Goal: Task Accomplishment & Management: Approve selected transactions

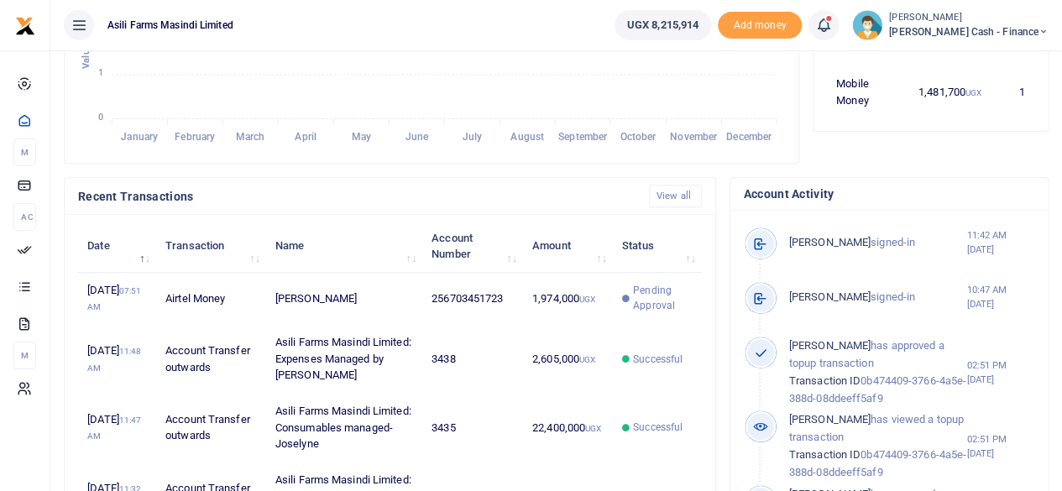
scroll to position [504, 0]
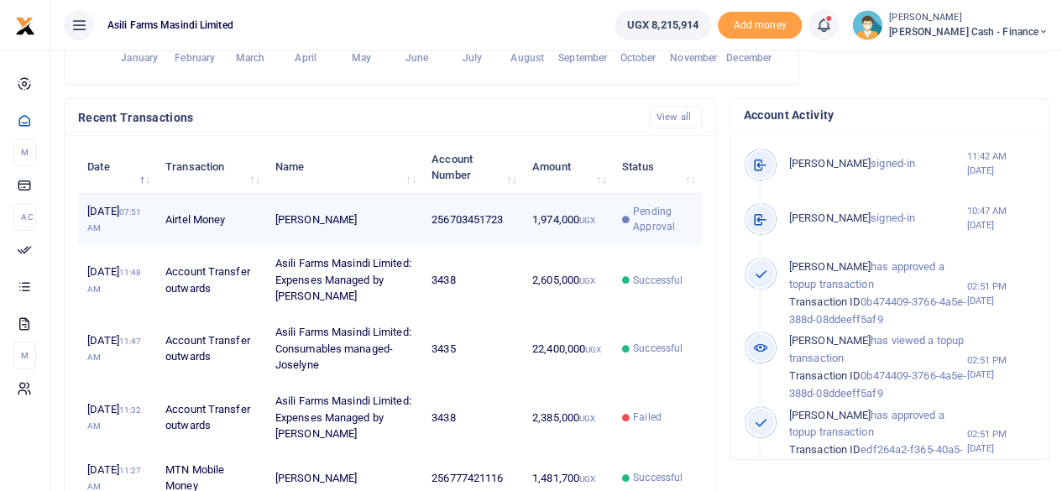
click at [451, 236] on td "256703451723" at bounding box center [472, 220] width 101 height 52
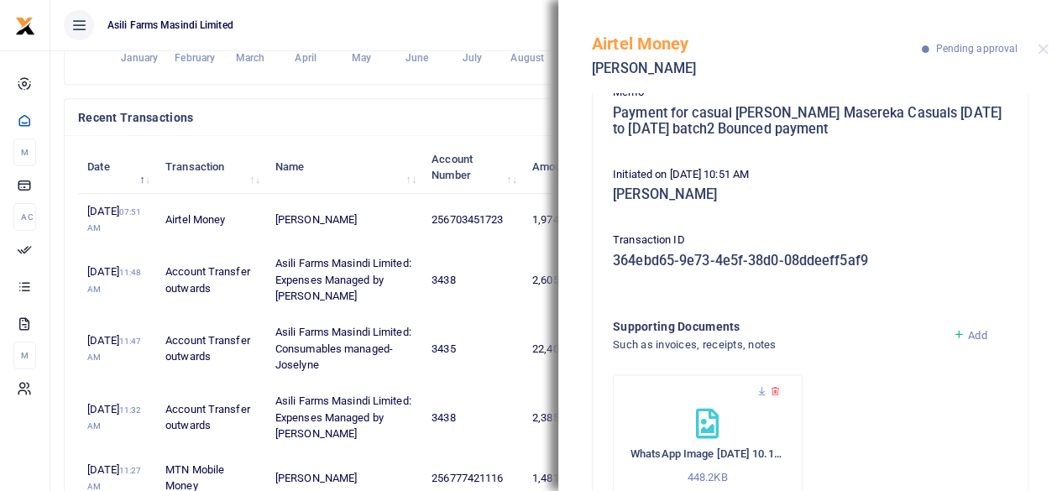
scroll to position [233, 0]
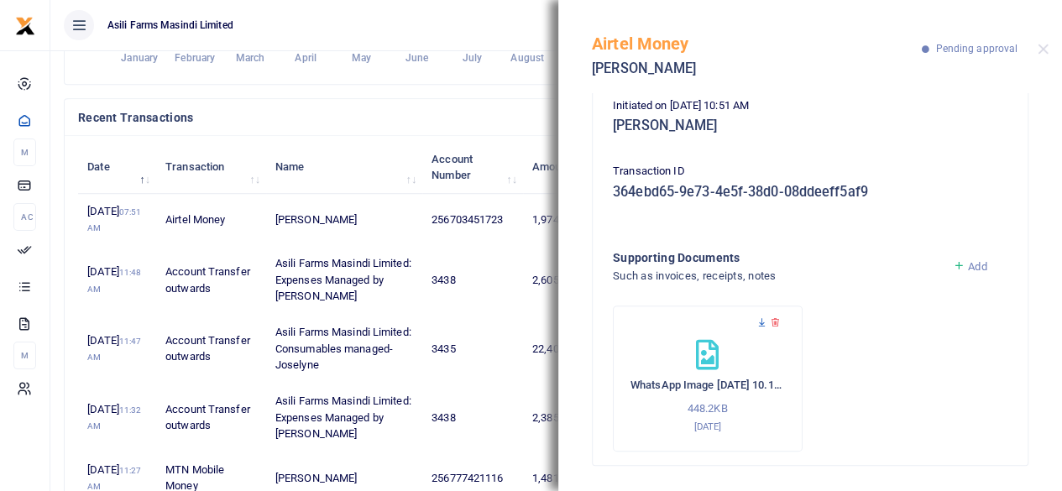
click at [762, 322] on icon at bounding box center [761, 322] width 11 height 11
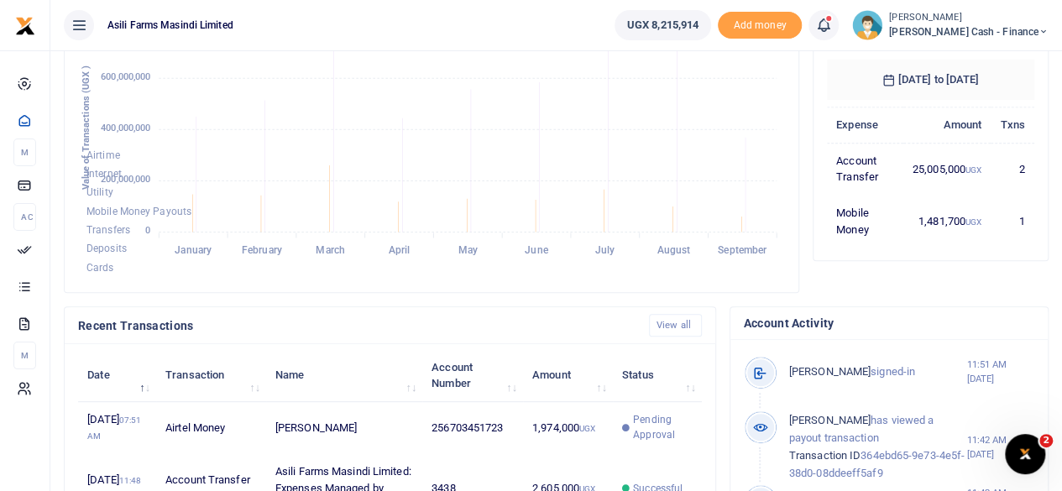
scroll to position [252, 0]
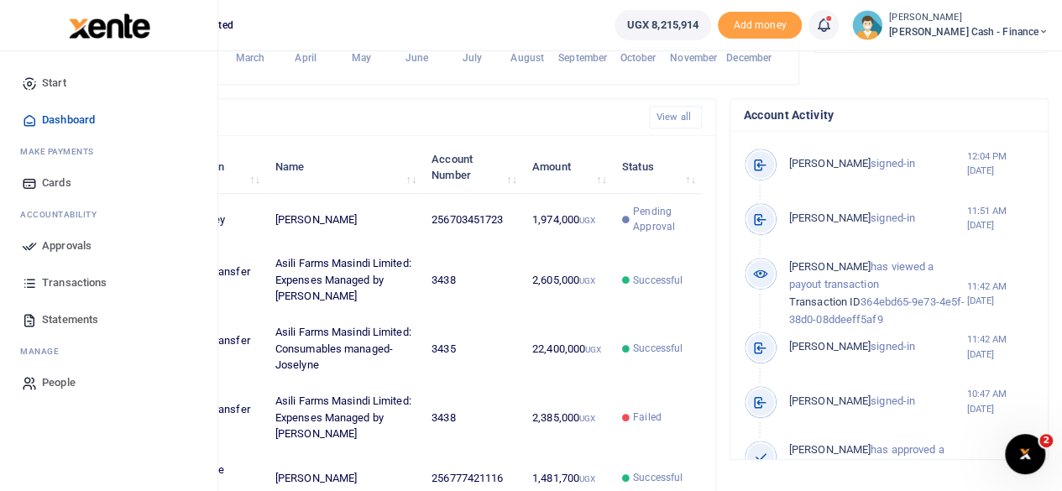
scroll to position [13, 13]
click at [47, 243] on span "Approvals" at bounding box center [67, 246] width 50 height 17
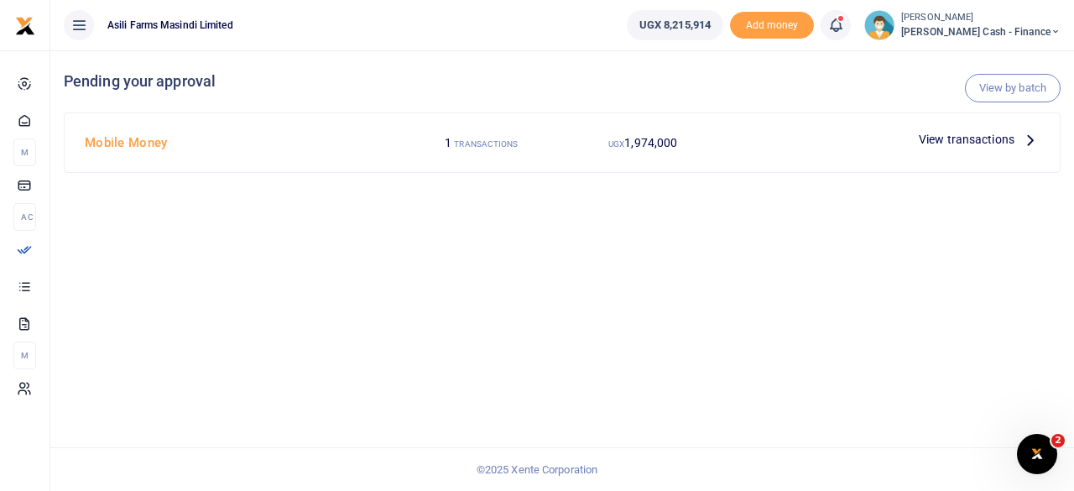
click at [1020, 135] on p "View transactions" at bounding box center [979, 139] width 121 height 18
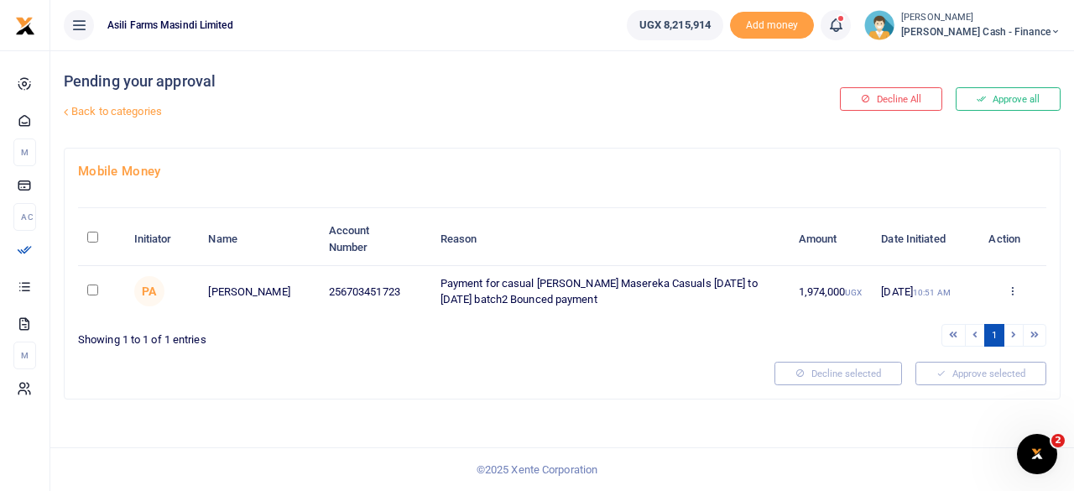
click at [95, 236] on input "\a \a : activate to sort column descending" at bounding box center [92, 237] width 11 height 11
checkbox input "true"
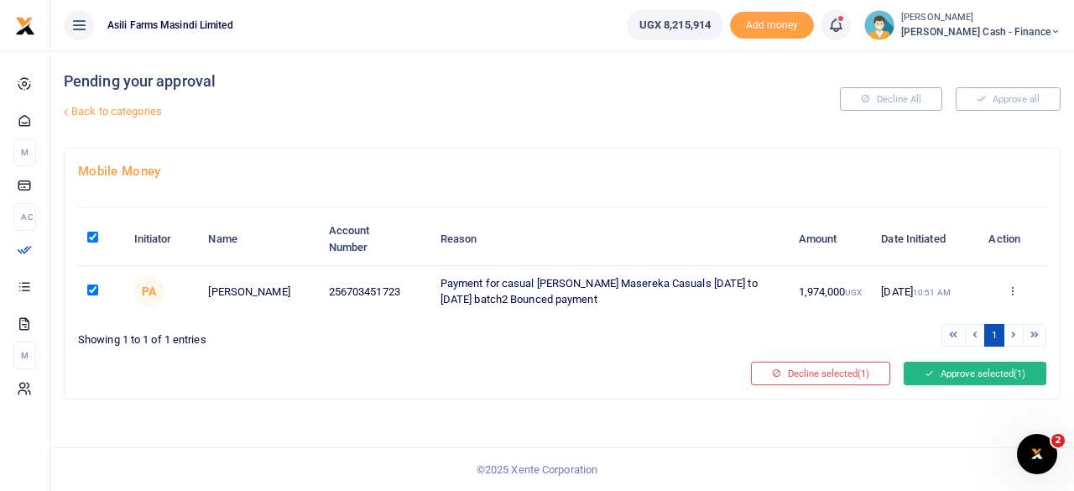
click at [974, 374] on button "Approve selected (1)" at bounding box center [975, 374] width 143 height 24
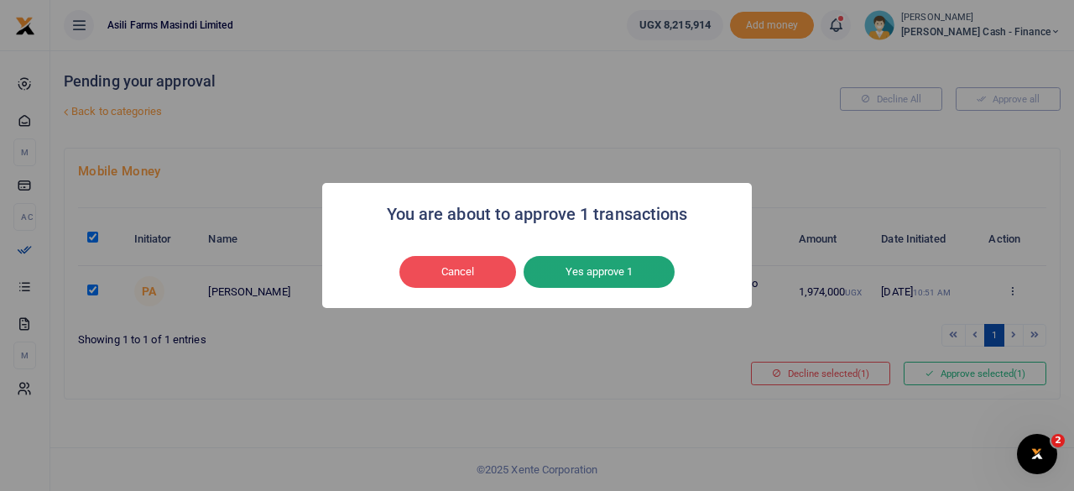
click at [625, 273] on button "Yes approve 1" at bounding box center [599, 272] width 151 height 32
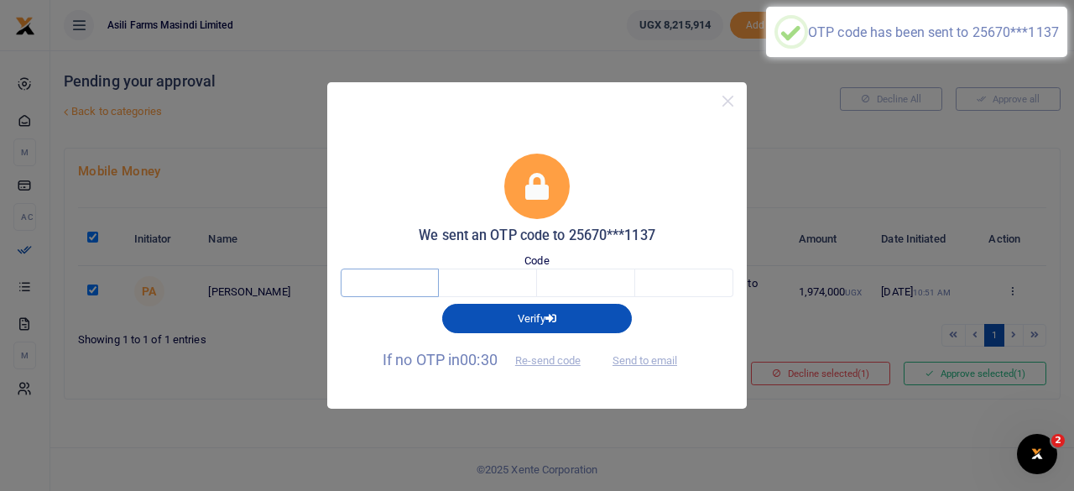
click at [393, 276] on input "text" at bounding box center [390, 283] width 98 height 29
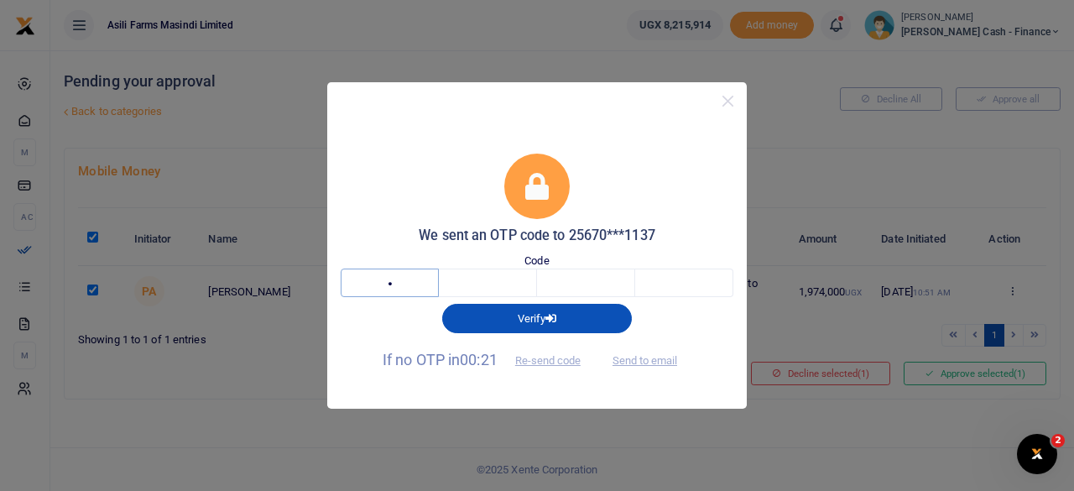
type input "5"
type input "3"
type input "9"
type input "1"
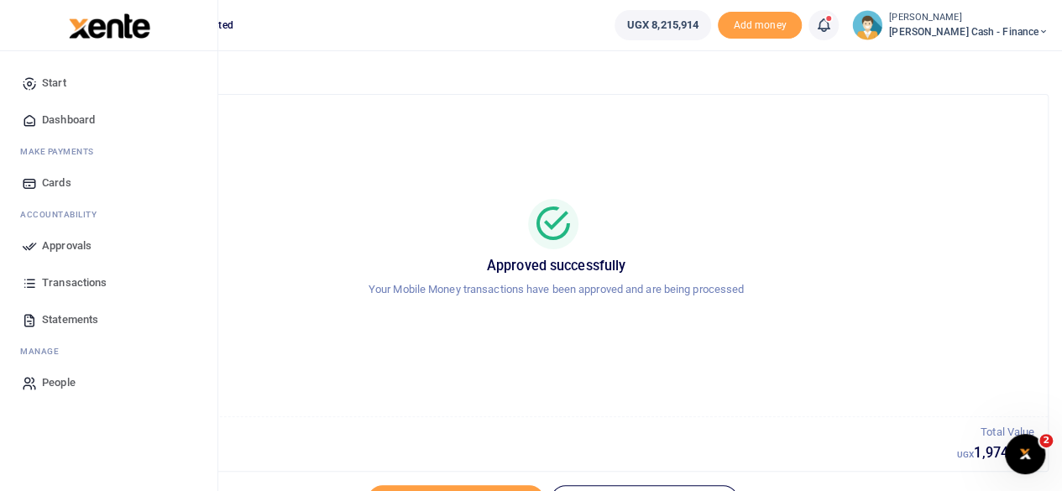
click at [92, 114] on span "Dashboard" at bounding box center [68, 120] width 53 height 17
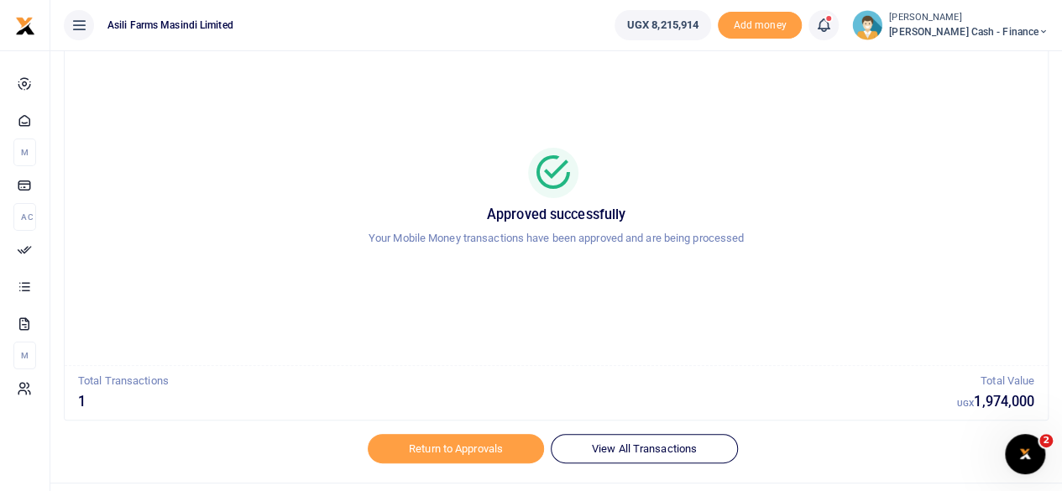
scroll to position [86, 0]
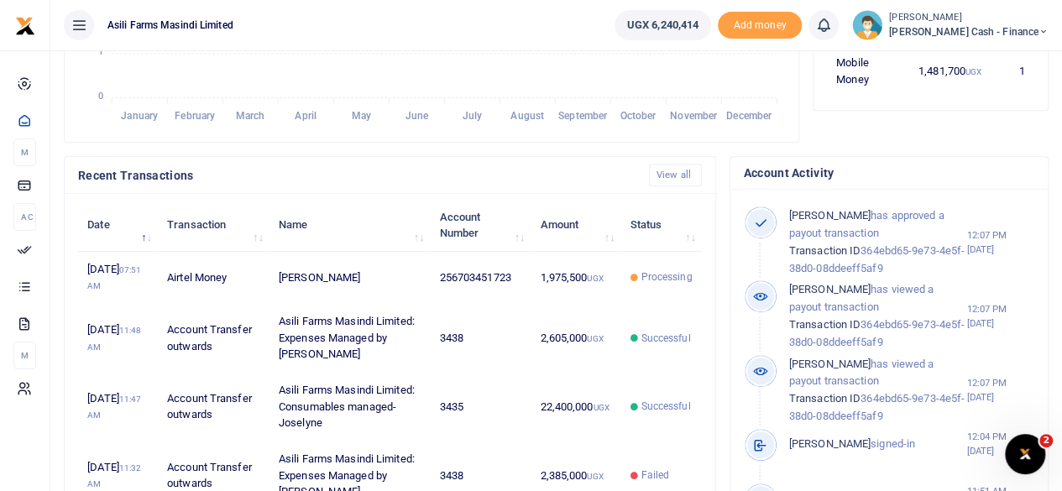
scroll to position [420, 0]
